Goal: Obtain resource: Obtain resource

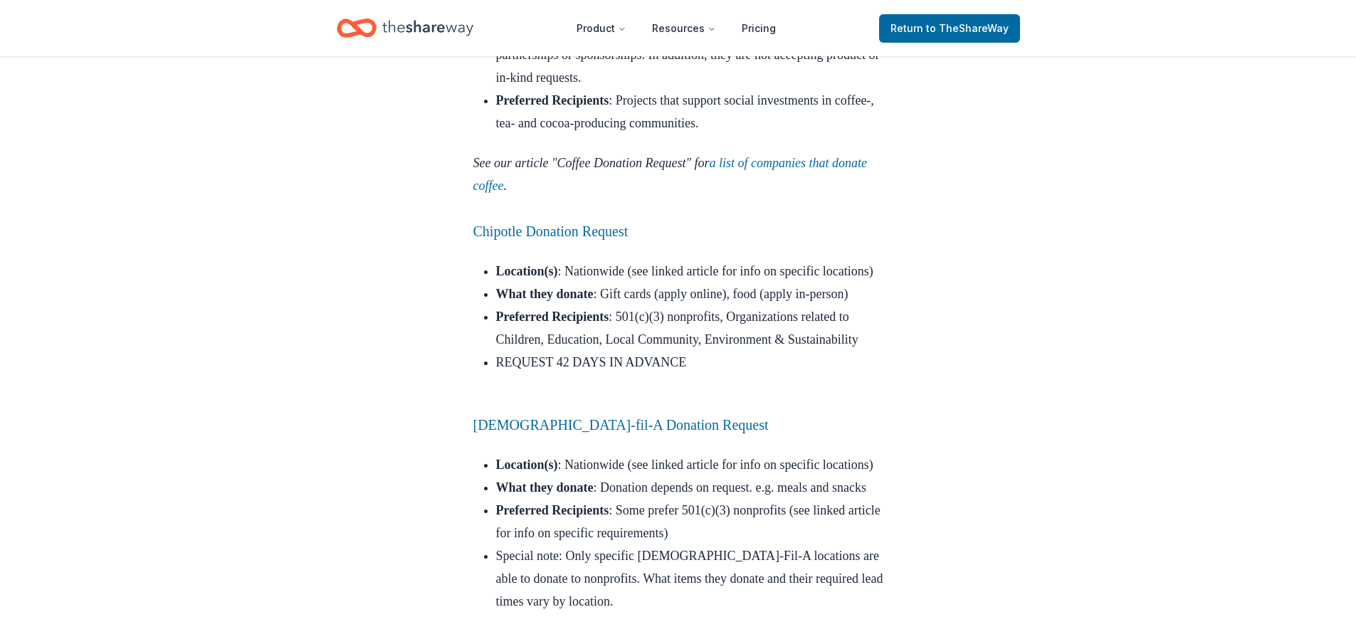
scroll to position [3702, 0]
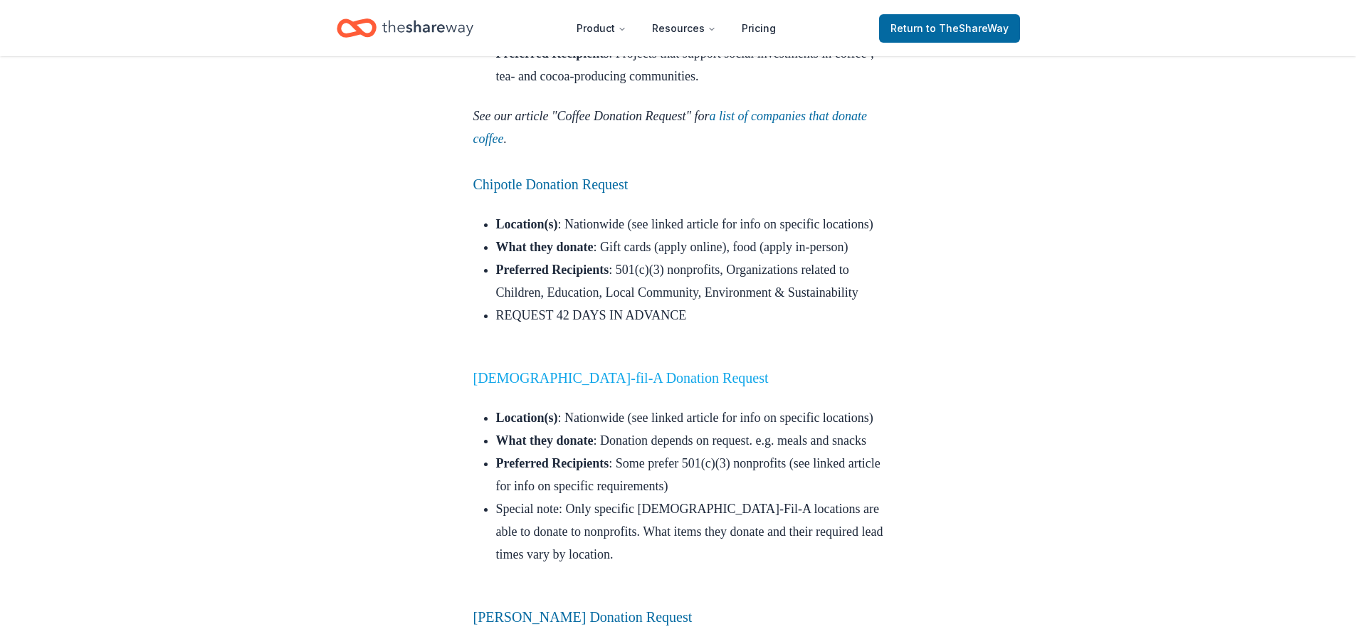
click at [632, 386] on link "Chick-fil-A Donation Request" at bounding box center [620, 378] width 295 height 16
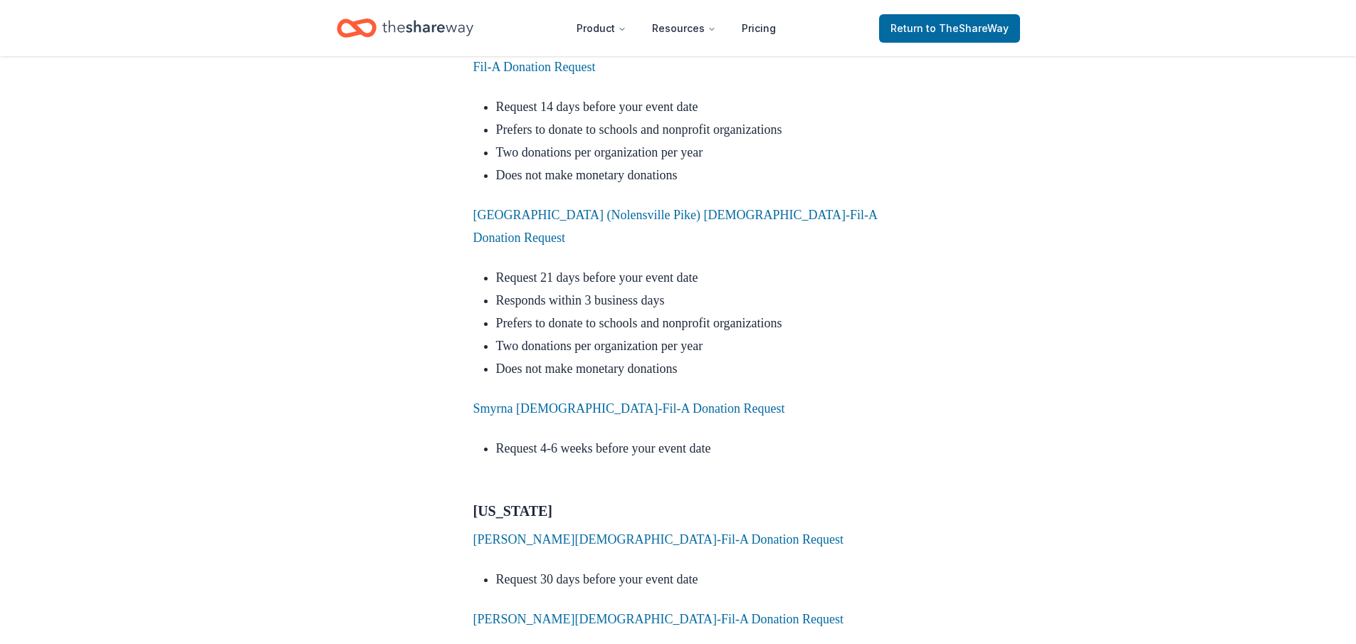
scroll to position [8046, 0]
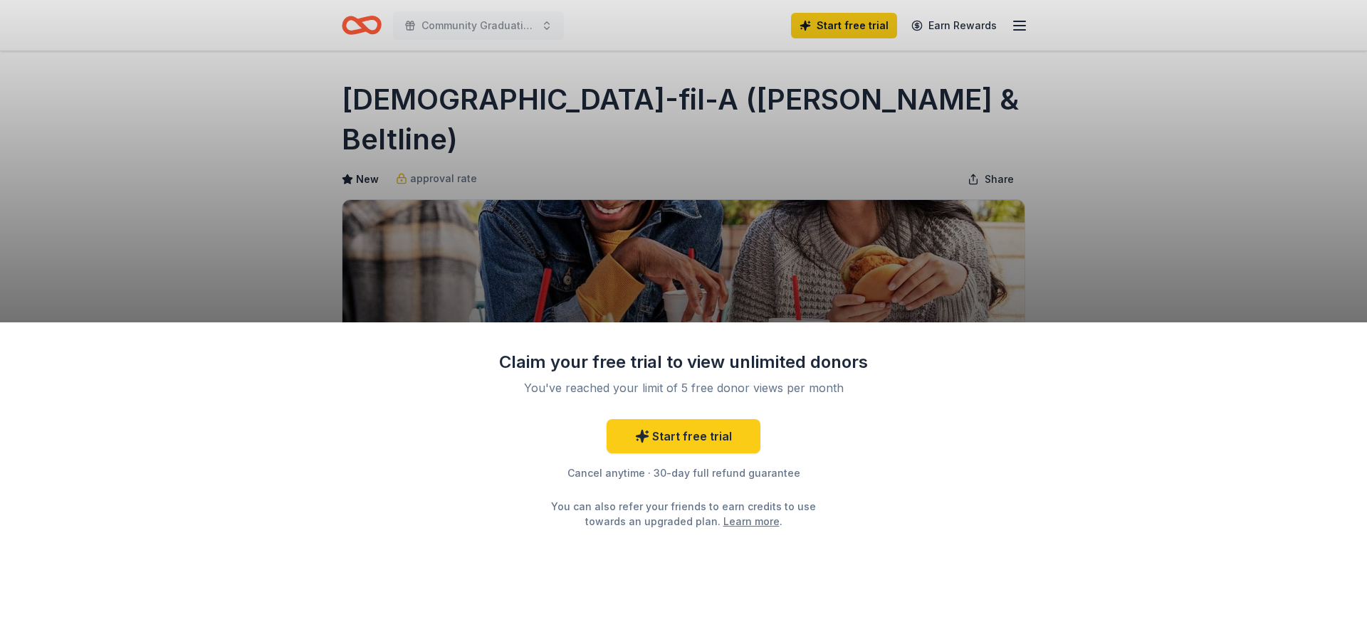
click at [453, 220] on div "Claim your free trial to view unlimited donors You've reached your limit of 5 f…" at bounding box center [683, 322] width 1367 height 644
click at [282, 128] on div "Claim your free trial to view unlimited donors You've reached your limit of 5 f…" at bounding box center [683, 322] width 1367 height 644
click at [728, 518] on link "Learn more" at bounding box center [751, 521] width 56 height 15
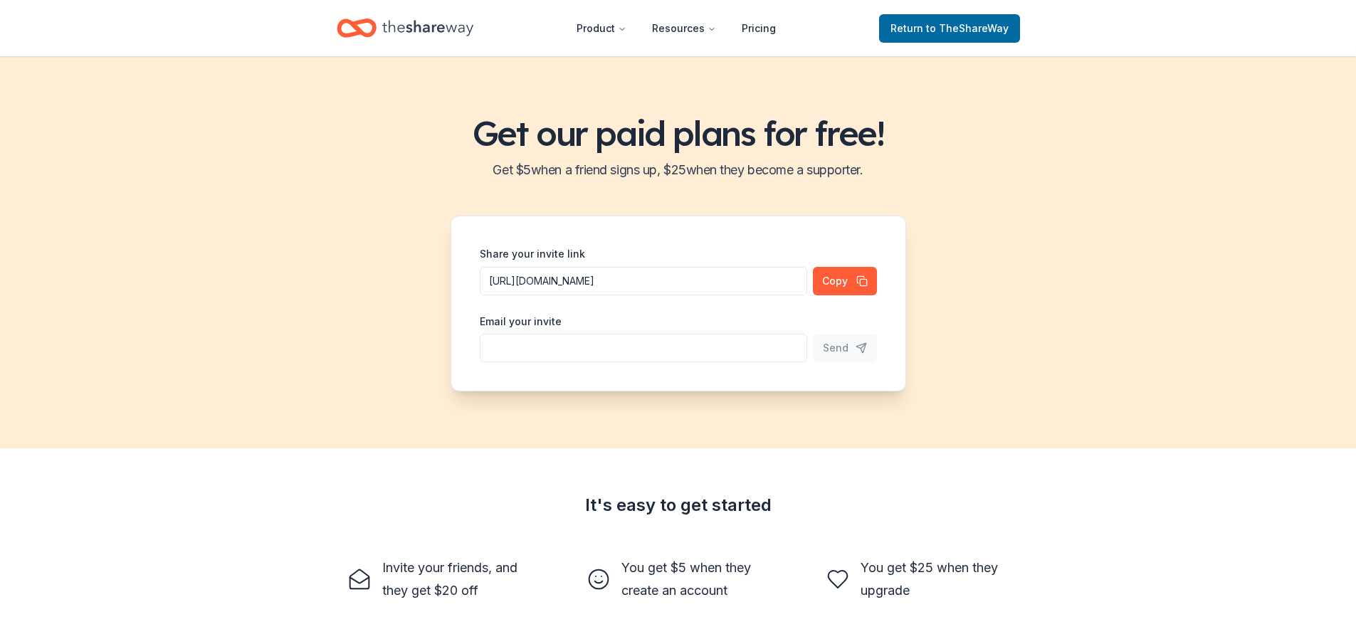
click at [682, 350] on input "Share your invite link" at bounding box center [644, 348] width 328 height 28
type input "[EMAIL_ADDRESS][DOMAIN_NAME]"
click at [845, 347] on span "Send" at bounding box center [836, 348] width 26 height 17
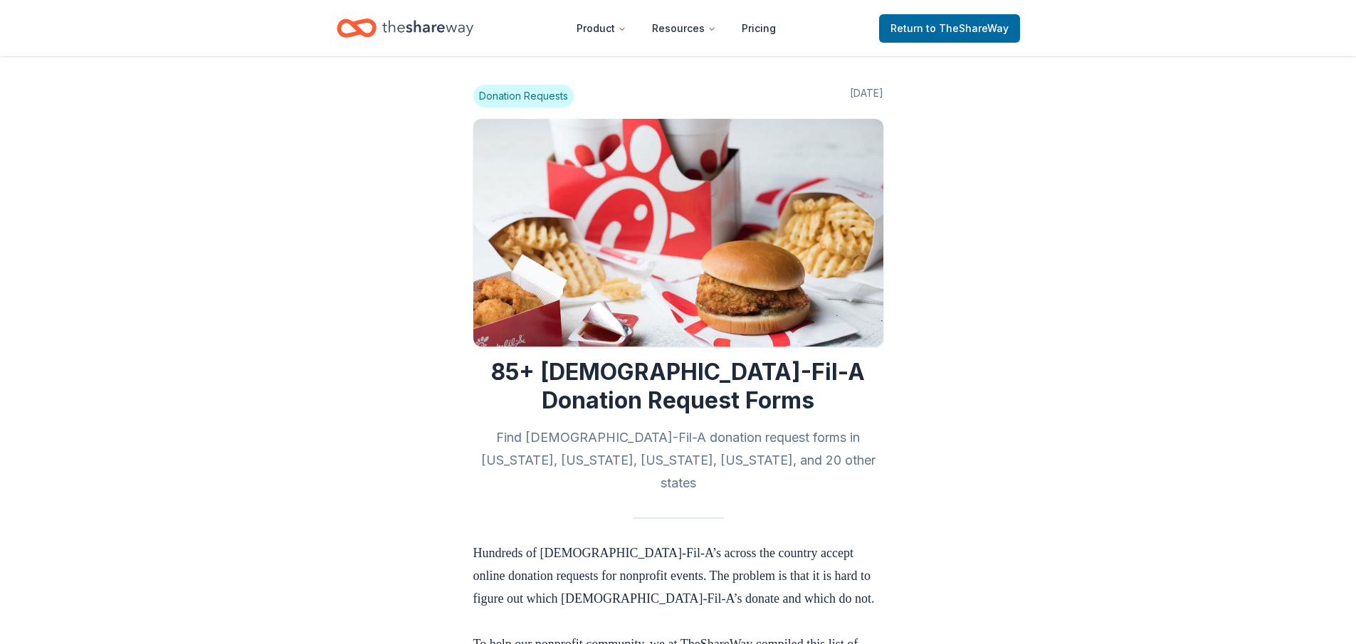
scroll to position [8046, 0]
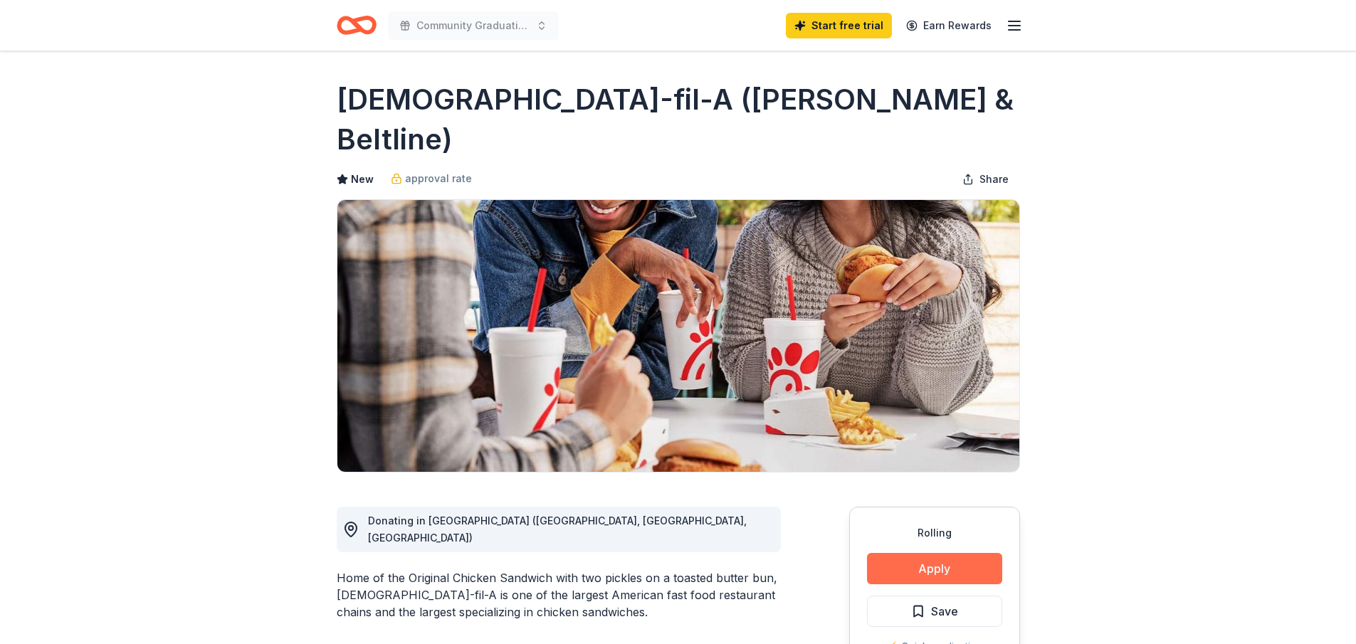
click at [915, 553] on button "Apply" at bounding box center [934, 568] width 135 height 31
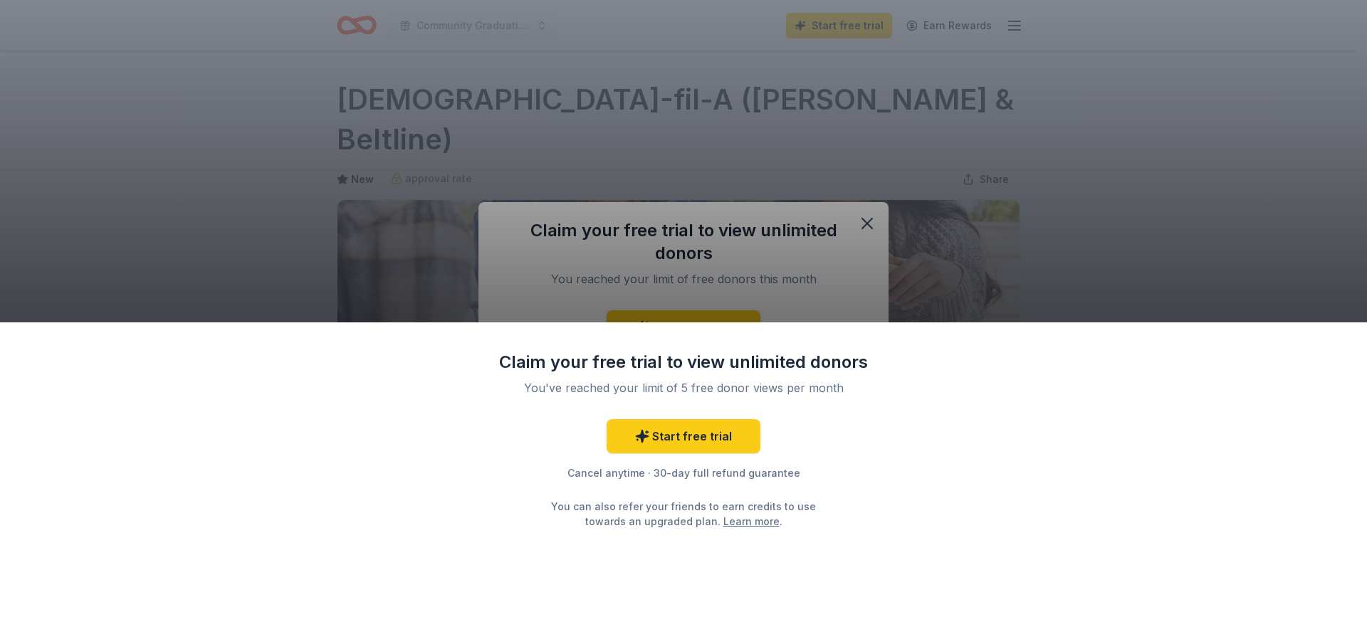
click at [866, 223] on div "Claim your free trial to view unlimited donors You've reached your limit of 5 f…" at bounding box center [683, 322] width 1367 height 644
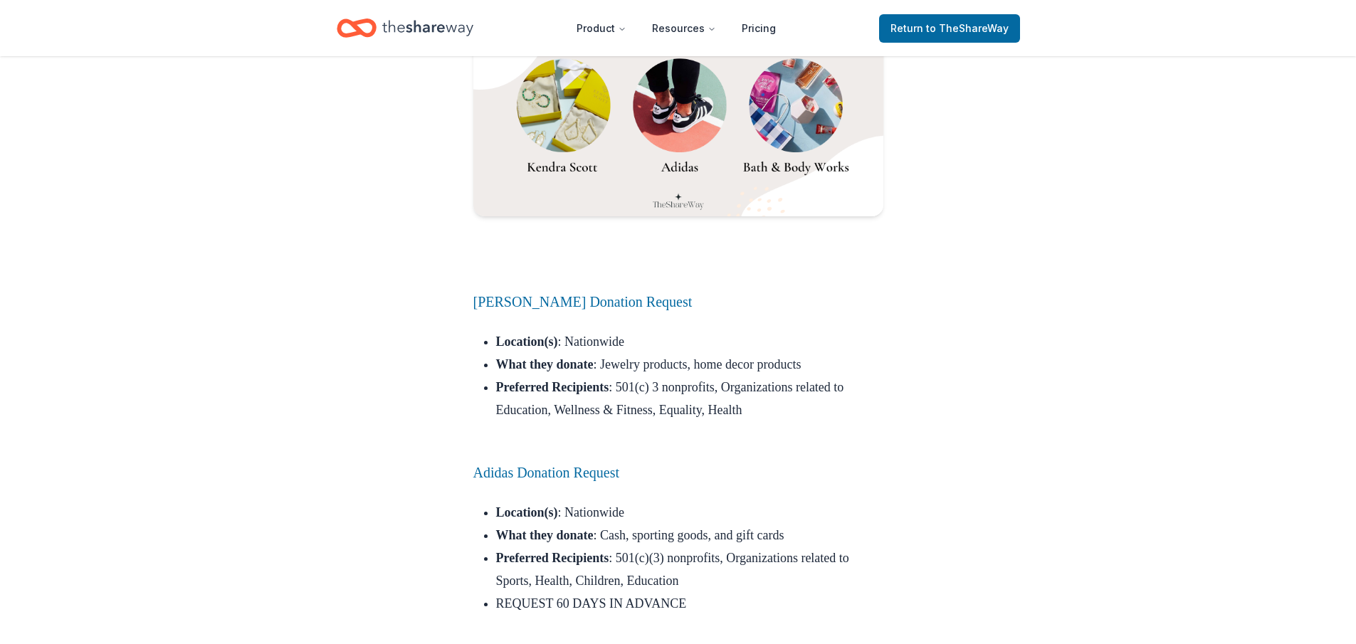
scroll to position [9541, 0]
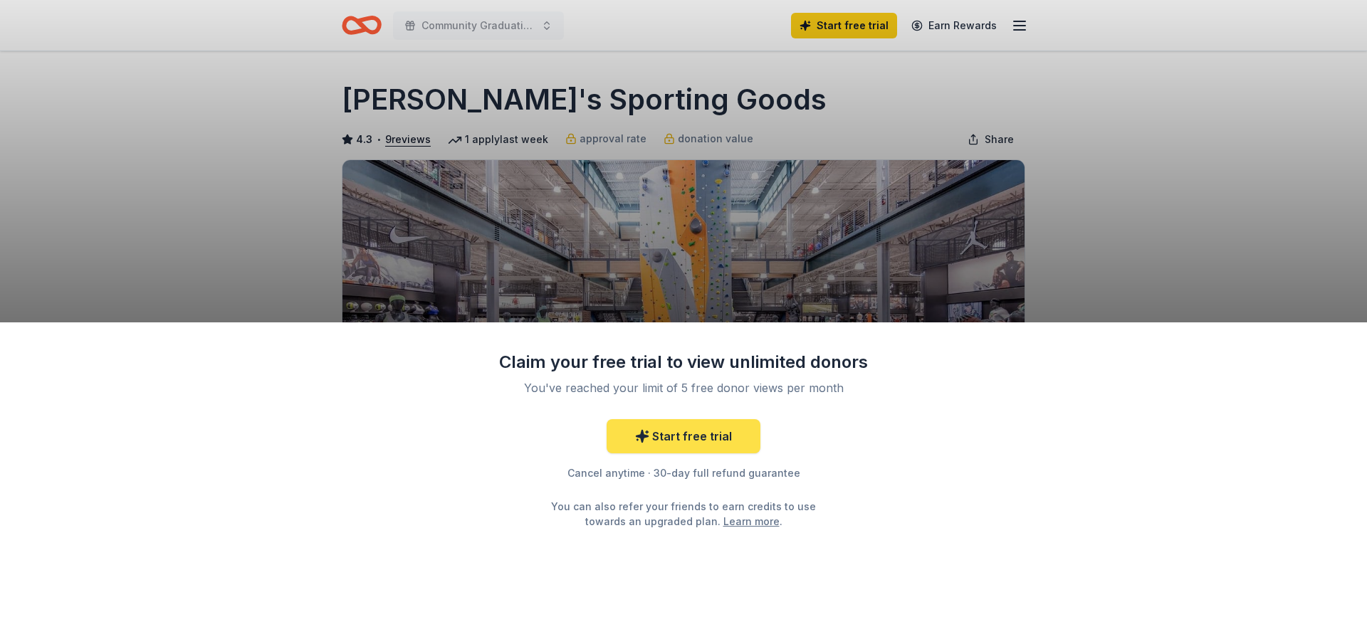
click at [676, 436] on link "Start free trial" at bounding box center [684, 436] width 154 height 34
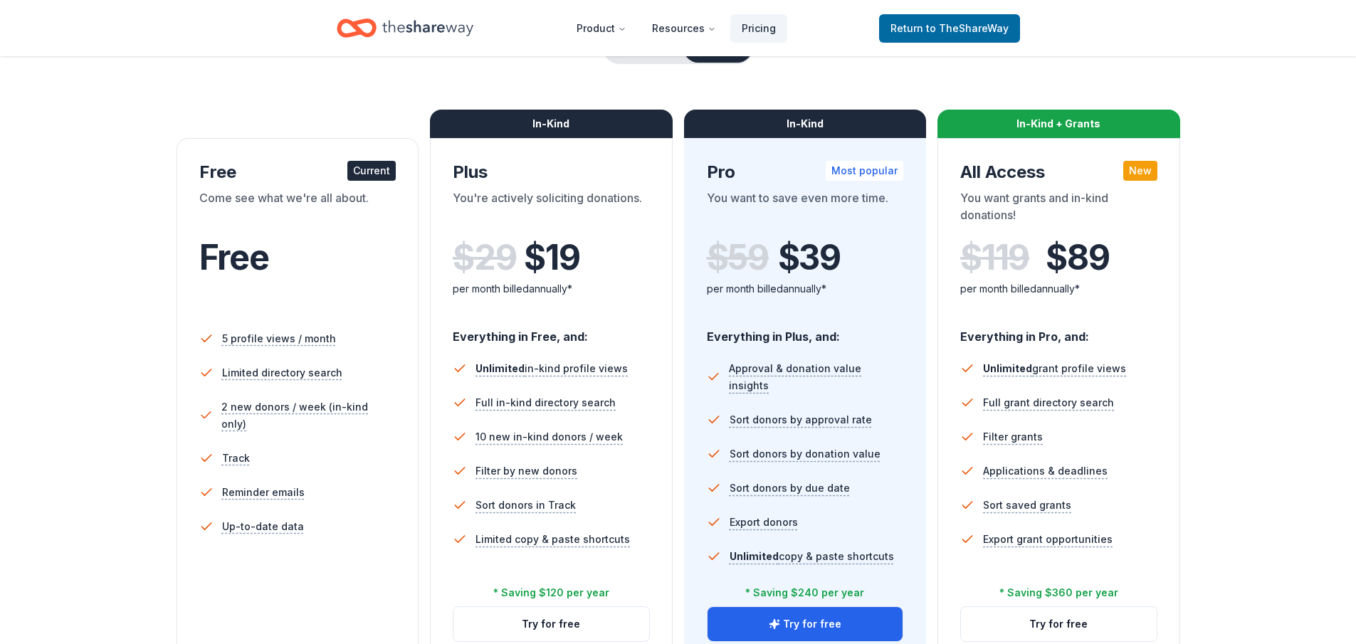
scroll to position [71, 0]
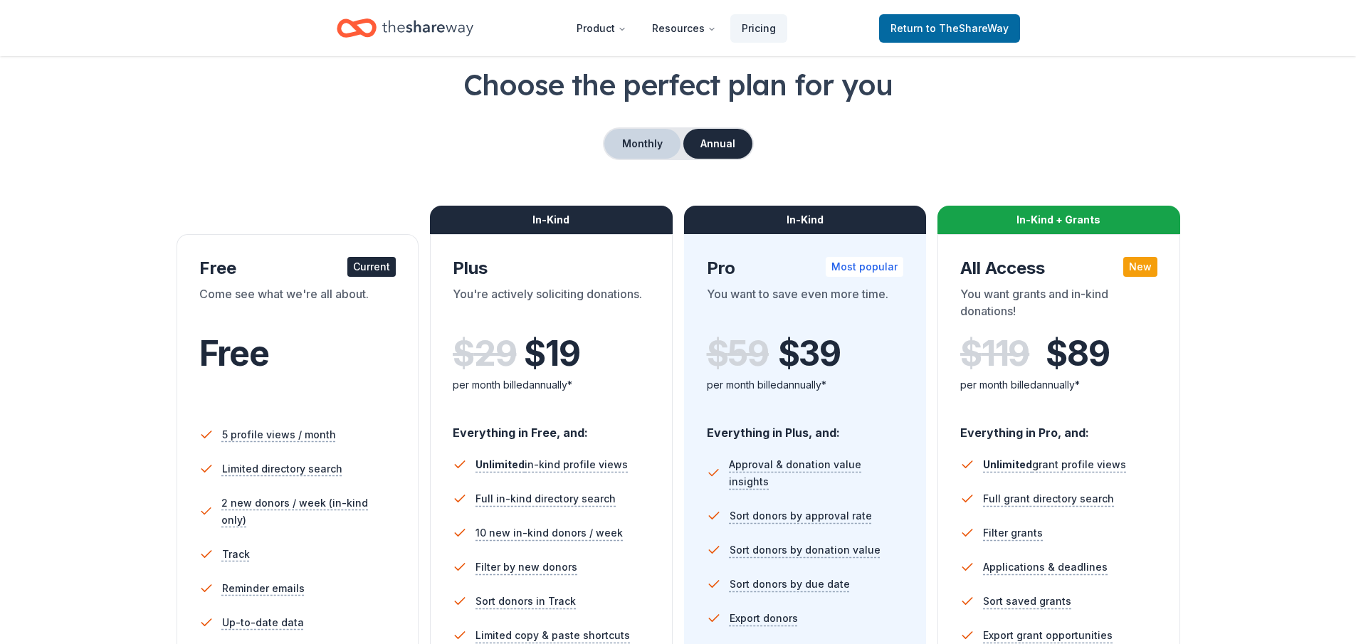
click at [656, 140] on button "Monthly" at bounding box center [642, 144] width 76 height 30
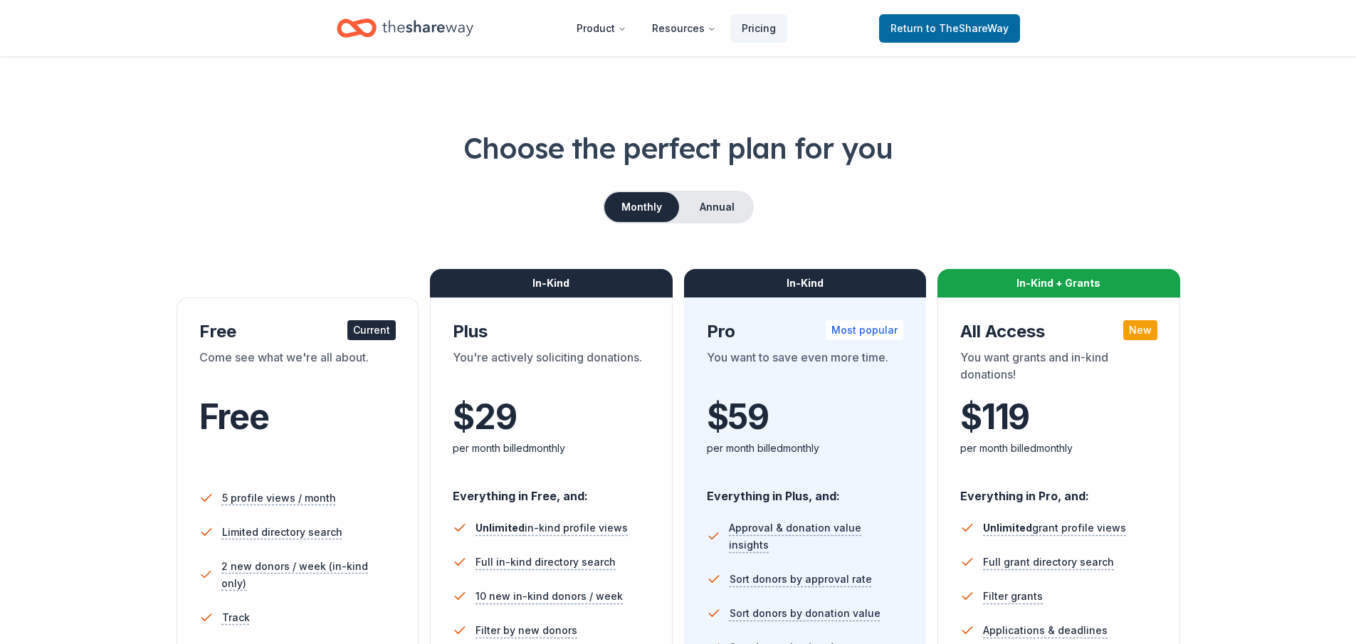
scroll to position [0, 0]
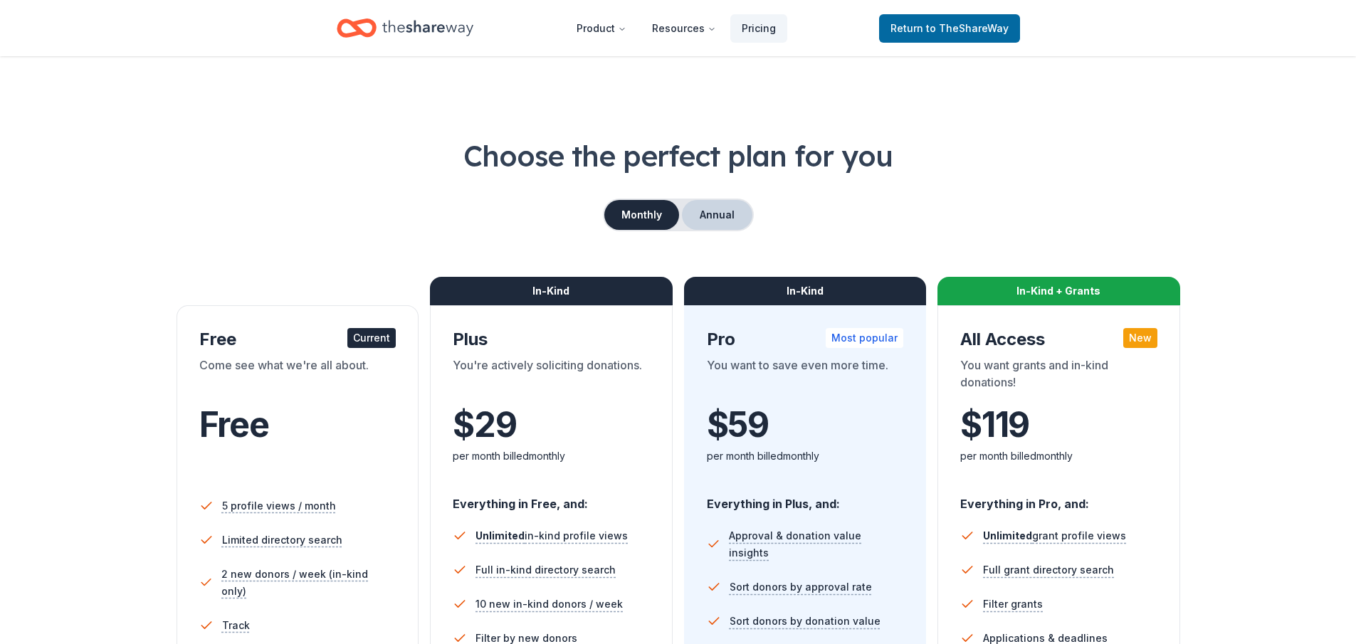
click at [728, 211] on button "Annual" at bounding box center [717, 215] width 70 height 30
